Goal: Information Seeking & Learning: Find specific fact

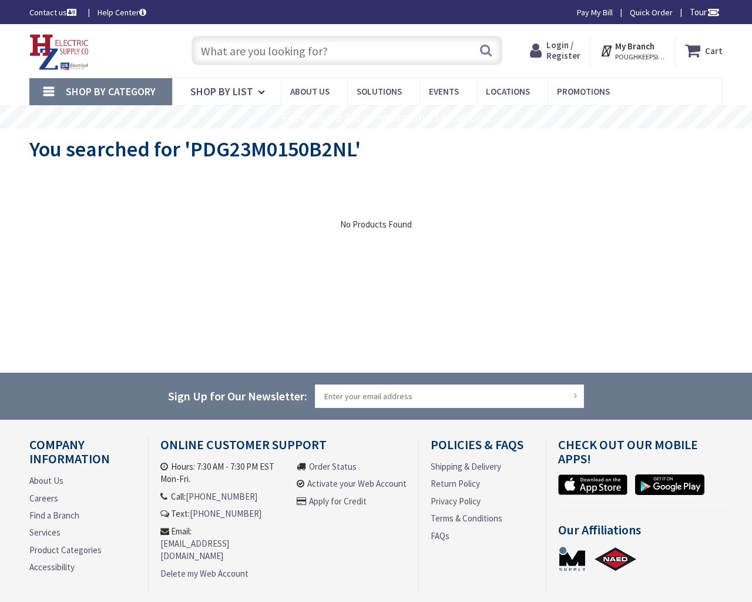
type input "[PERSON_NAME][GEOGRAPHIC_DATA], [STREET_ADDRESS][PERSON_NAME][US_STATE]"
